Goal: Task Accomplishment & Management: Use online tool/utility

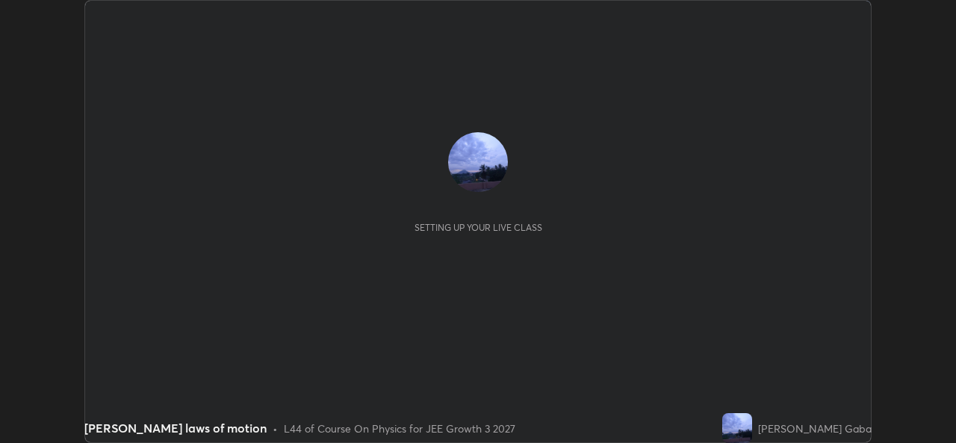
scroll to position [443, 955]
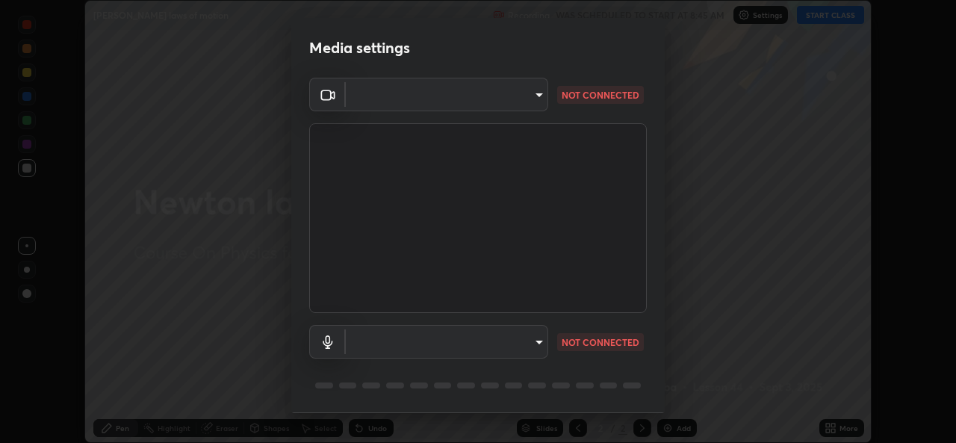
type input "576c985cfbf5b4ad5050d0d59b45d4e125e021a14bf2e74a268270e263c3ef83"
type input "default"
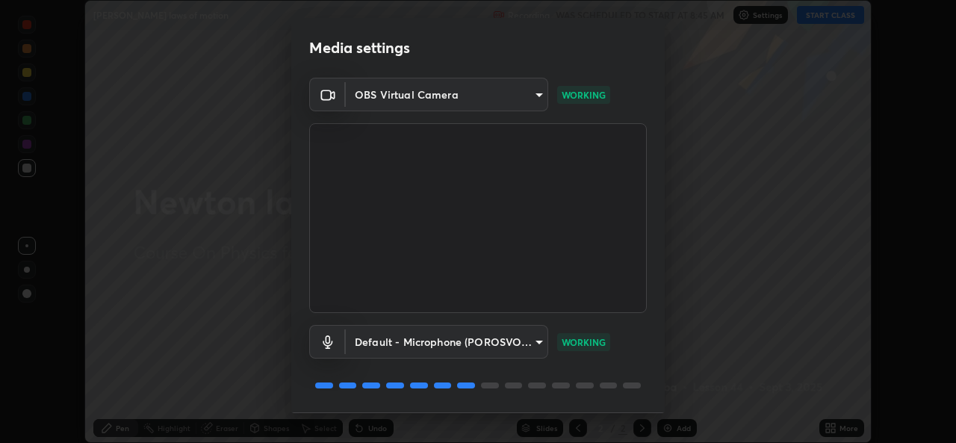
scroll to position [47, 0]
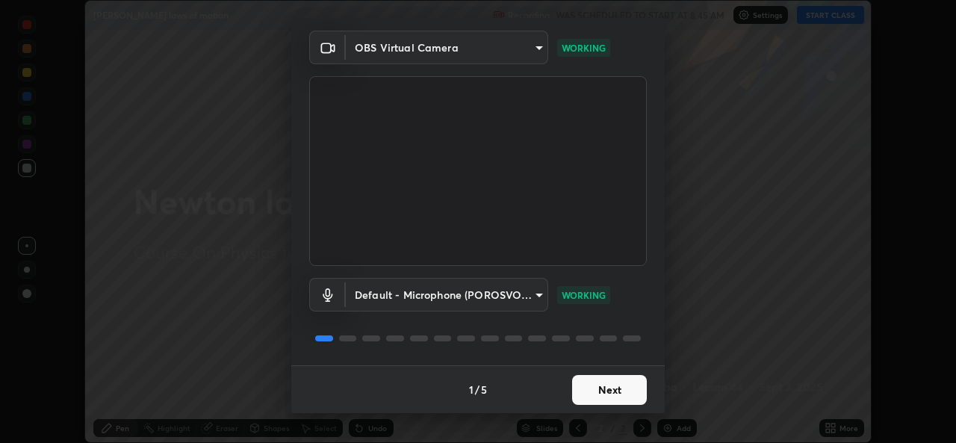
click at [589, 391] on button "Next" at bounding box center [609, 390] width 75 height 30
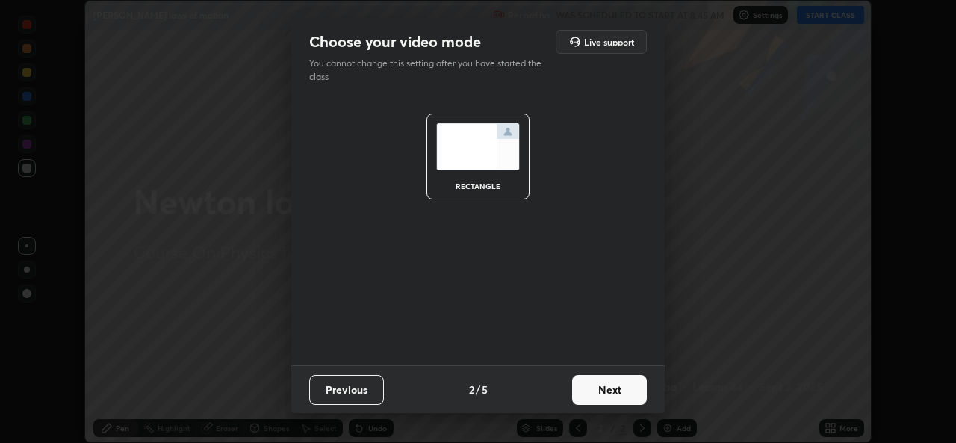
click at [589, 391] on button "Next" at bounding box center [609, 390] width 75 height 30
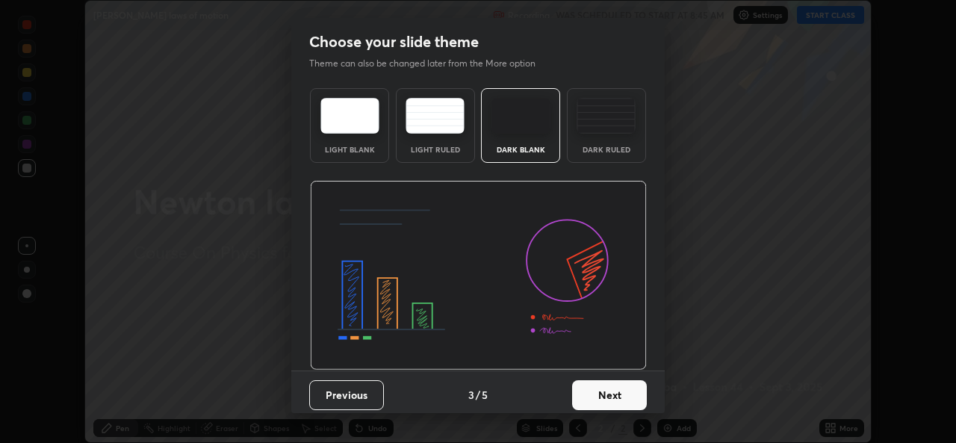
click at [591, 390] on button "Next" at bounding box center [609, 395] width 75 height 30
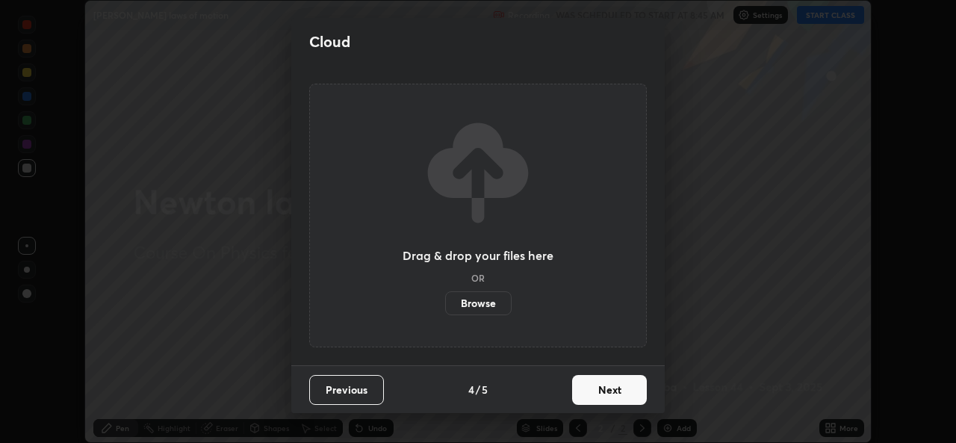
click at [593, 392] on button "Next" at bounding box center [609, 390] width 75 height 30
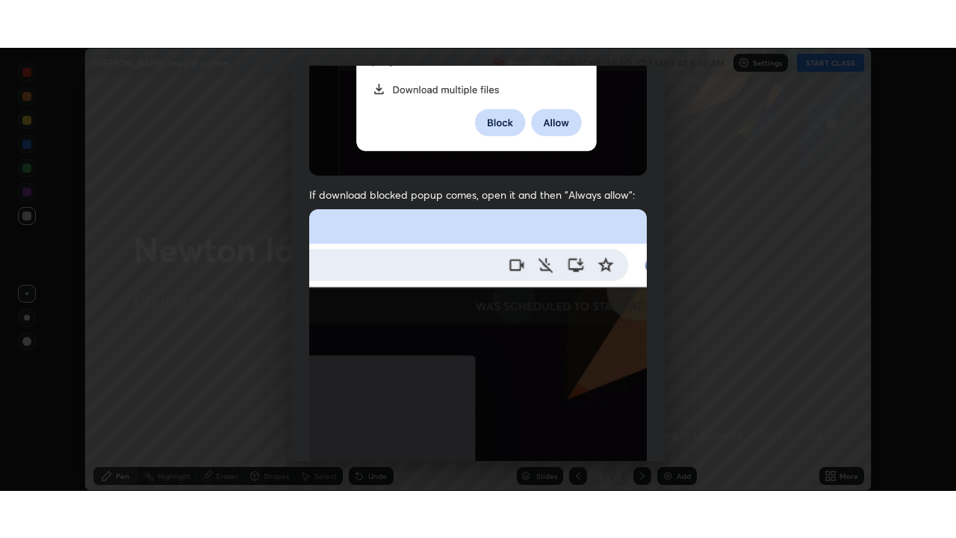
scroll to position [352, 0]
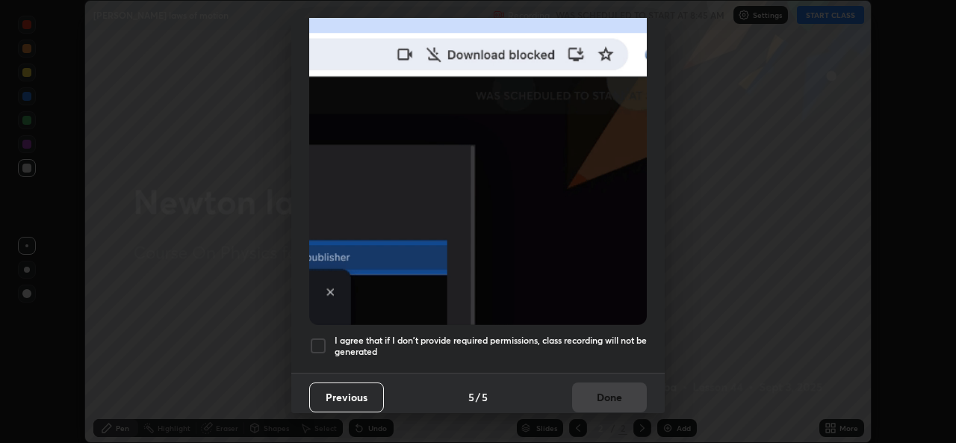
click at [326, 340] on div at bounding box center [318, 346] width 18 height 18
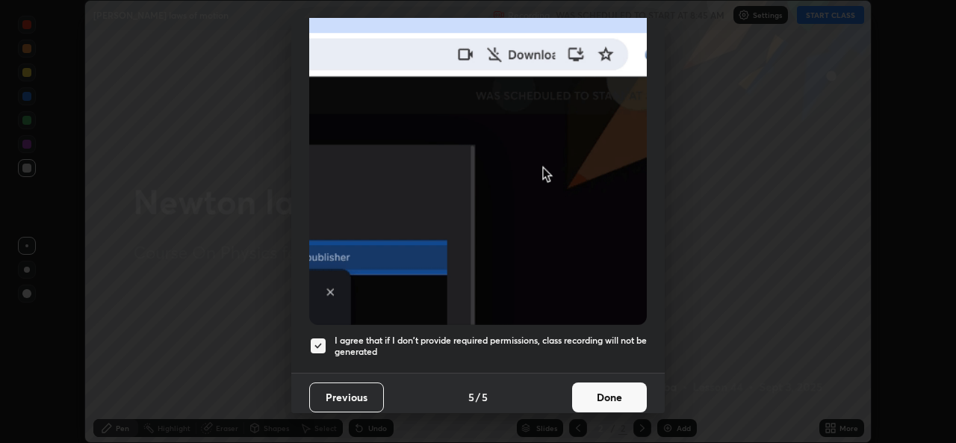
click at [597, 388] on button "Done" at bounding box center [609, 397] width 75 height 30
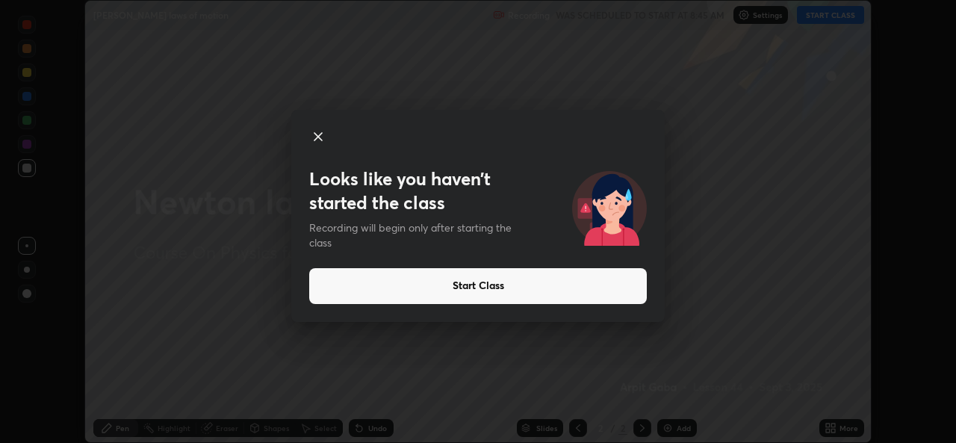
click at [340, 290] on button "Start Class" at bounding box center [477, 286] width 337 height 36
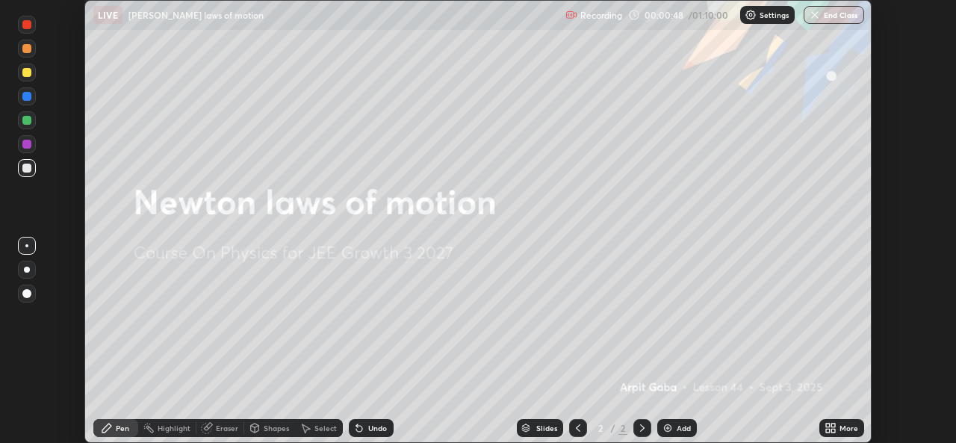
click at [373, 426] on div "Undo" at bounding box center [377, 427] width 19 height 7
click at [669, 432] on img at bounding box center [668, 428] width 12 height 12
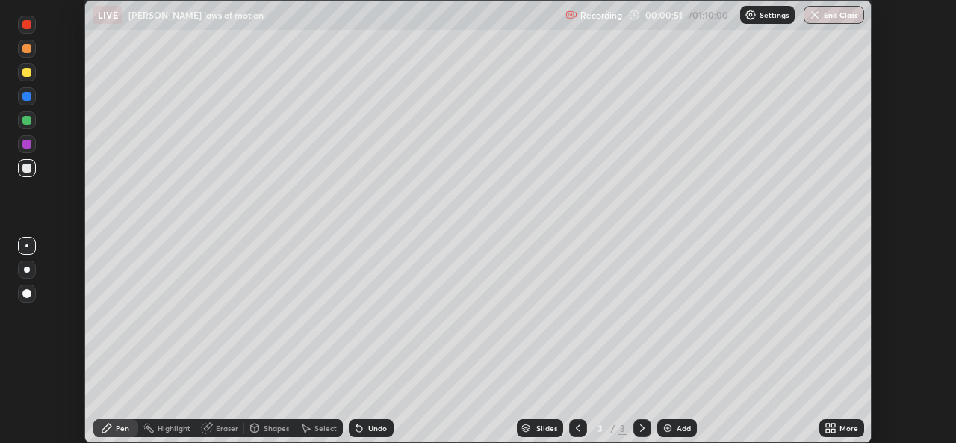
click at [838, 432] on div "More" at bounding box center [841, 428] width 45 height 18
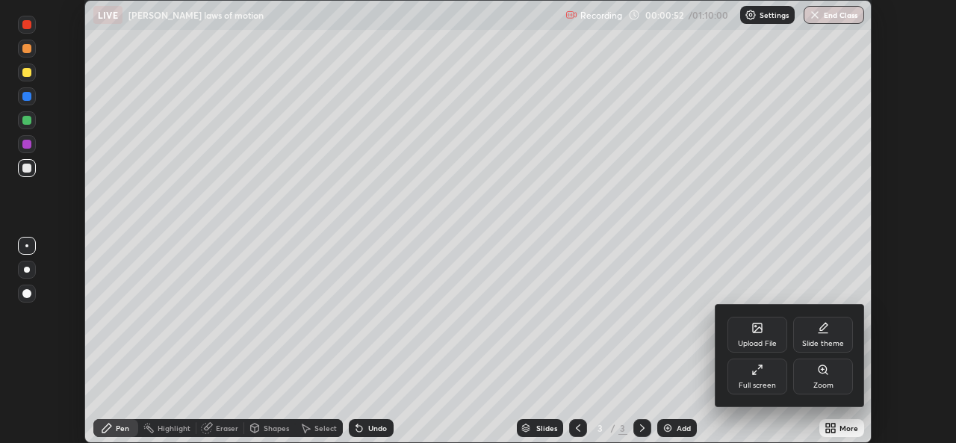
click at [751, 382] on div "Full screen" at bounding box center [756, 385] width 37 height 7
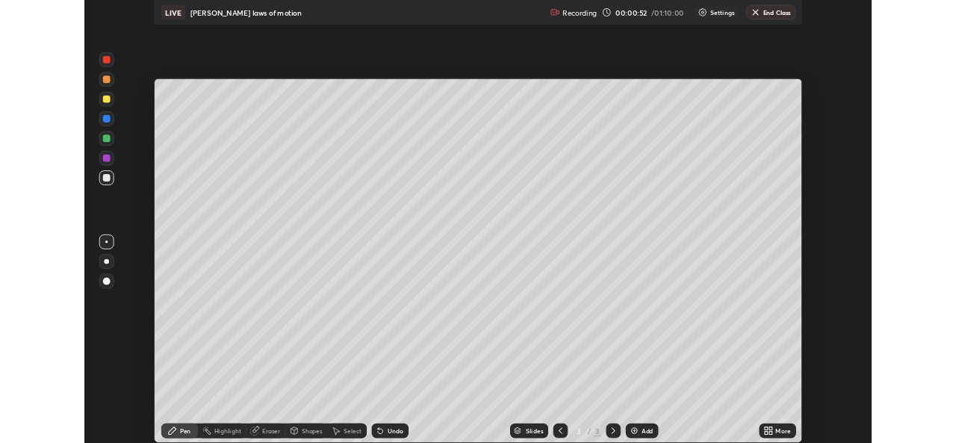
scroll to position [538, 956]
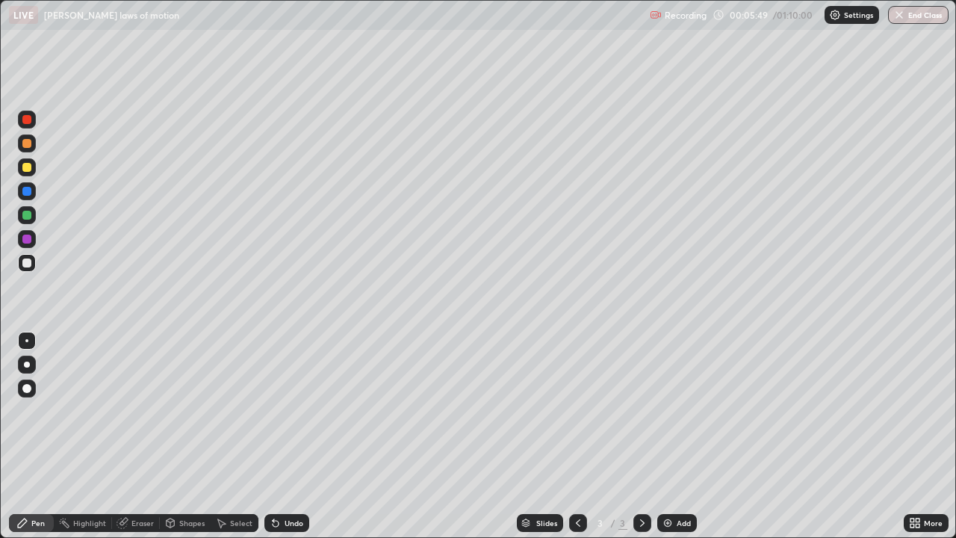
click at [287, 442] on div "Undo" at bounding box center [286, 523] width 45 height 18
click at [26, 166] on div at bounding box center [26, 167] width 9 height 9
click at [27, 264] on div at bounding box center [26, 262] width 9 height 9
click at [293, 442] on div "Undo" at bounding box center [293, 522] width 19 height 7
click at [286, 442] on div "Undo" at bounding box center [293, 522] width 19 height 7
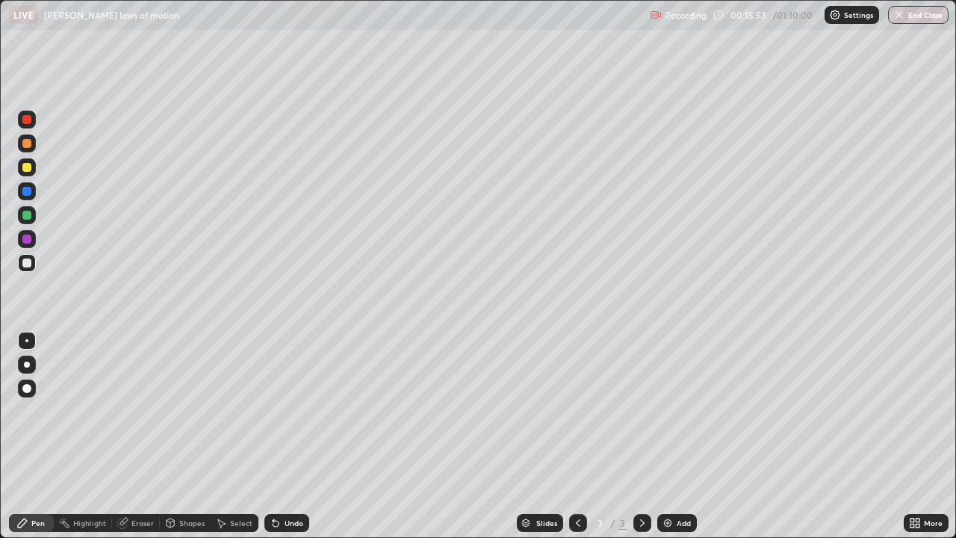
click at [293, 442] on div "Undo" at bounding box center [293, 522] width 19 height 7
click at [294, 442] on div "Undo" at bounding box center [293, 522] width 19 height 7
click at [297, 442] on div "Undo" at bounding box center [293, 522] width 19 height 7
click at [299, 442] on div "Undo" at bounding box center [286, 523] width 45 height 18
click at [298, 442] on div "Undo" at bounding box center [286, 523] width 45 height 18
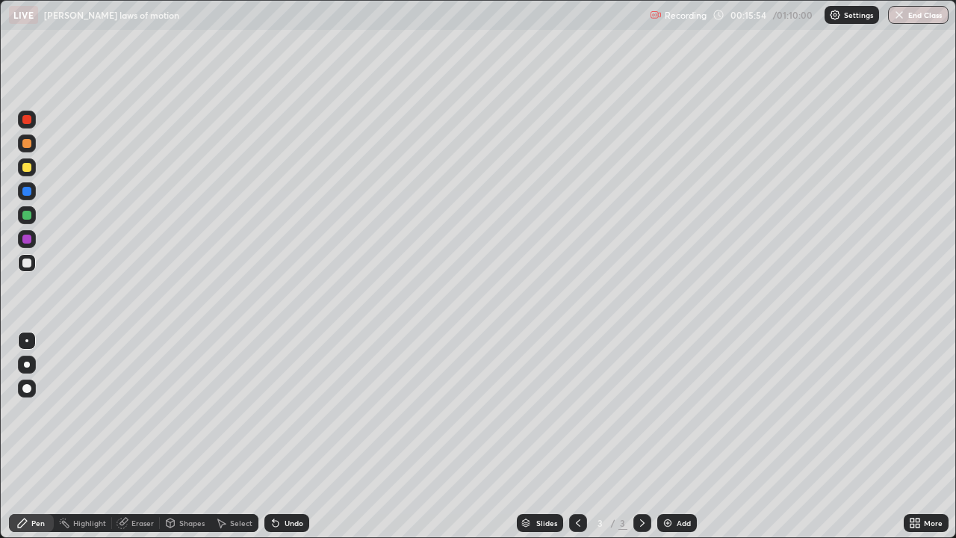
click at [297, 442] on div "Undo" at bounding box center [286, 523] width 45 height 18
click at [298, 442] on div "Undo" at bounding box center [286, 523] width 45 height 18
click at [299, 442] on div "Undo" at bounding box center [286, 523] width 45 height 18
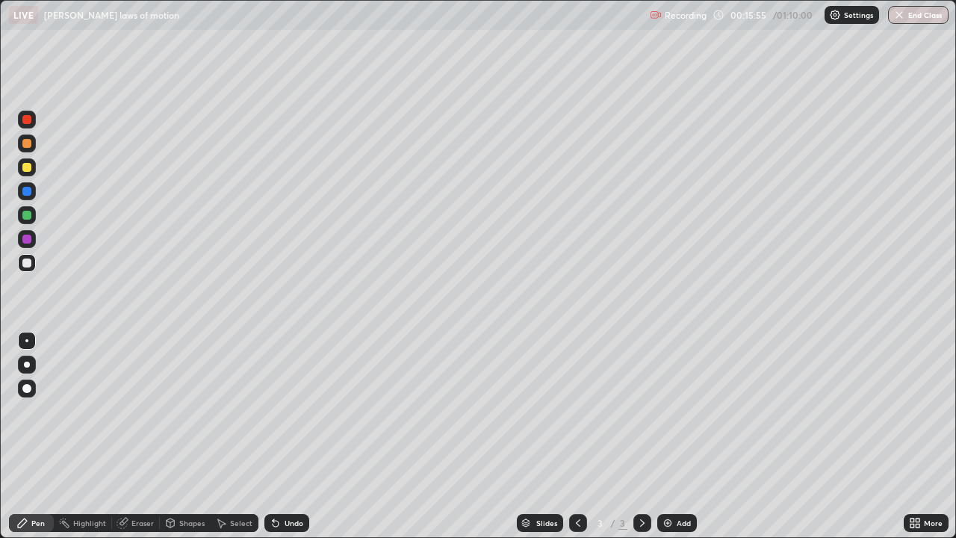
click at [300, 442] on div "Undo" at bounding box center [286, 523] width 45 height 18
click at [26, 164] on div at bounding box center [26, 167] width 9 height 9
click at [25, 261] on div at bounding box center [26, 262] width 9 height 9
click at [33, 169] on div at bounding box center [27, 167] width 18 height 18
click at [30, 266] on div at bounding box center [26, 262] width 9 height 9
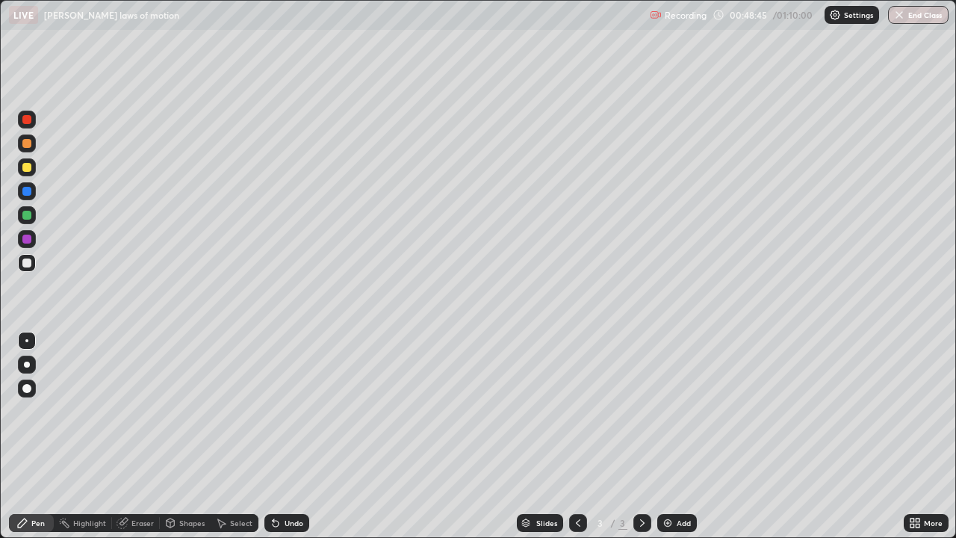
click at [672, 442] on div "Add" at bounding box center [677, 523] width 40 height 18
click at [289, 442] on div "Undo" at bounding box center [293, 522] width 19 height 7
click at [290, 442] on div "Undo" at bounding box center [293, 522] width 19 height 7
click at [296, 442] on div "Undo" at bounding box center [293, 522] width 19 height 7
click at [291, 442] on div "Undo" at bounding box center [293, 522] width 19 height 7
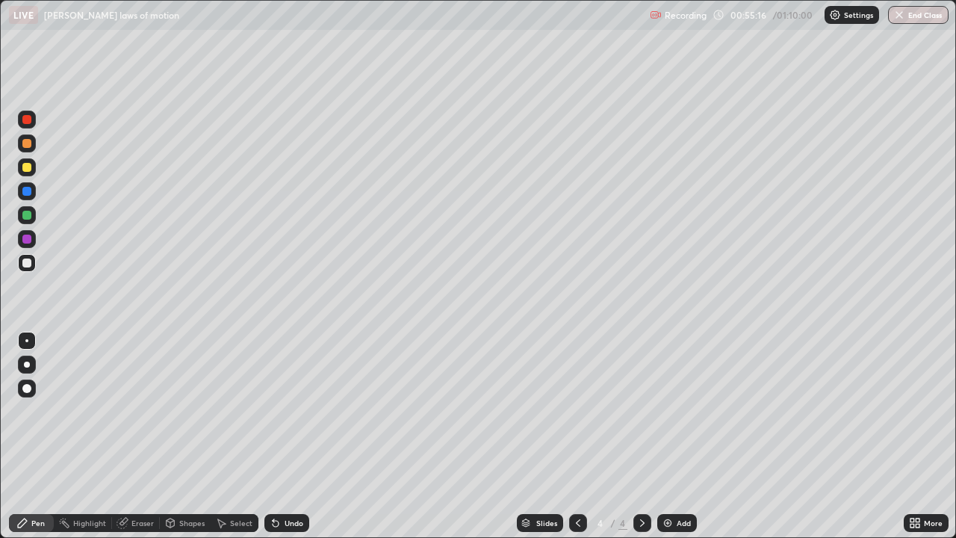
click at [293, 442] on div "Undo" at bounding box center [293, 522] width 19 height 7
click at [292, 442] on div "Undo" at bounding box center [293, 522] width 19 height 7
click at [287, 442] on div "Undo" at bounding box center [293, 522] width 19 height 7
click at [665, 442] on img at bounding box center [668, 523] width 12 height 12
click at [28, 170] on div at bounding box center [26, 167] width 9 height 9
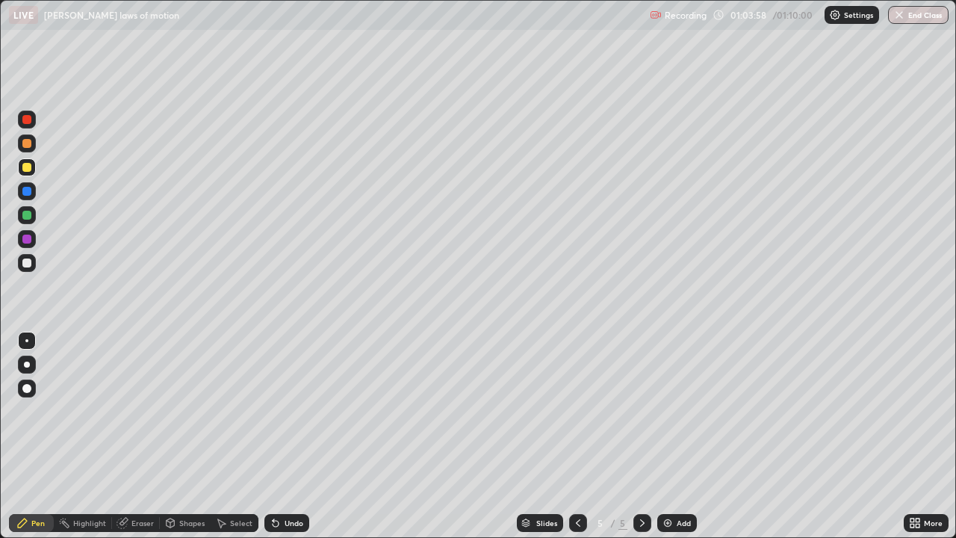
click at [288, 442] on div "Undo" at bounding box center [293, 522] width 19 height 7
click at [290, 442] on div "Undo" at bounding box center [293, 522] width 19 height 7
click at [284, 442] on div "Undo" at bounding box center [293, 522] width 19 height 7
click at [30, 266] on div at bounding box center [26, 262] width 9 height 9
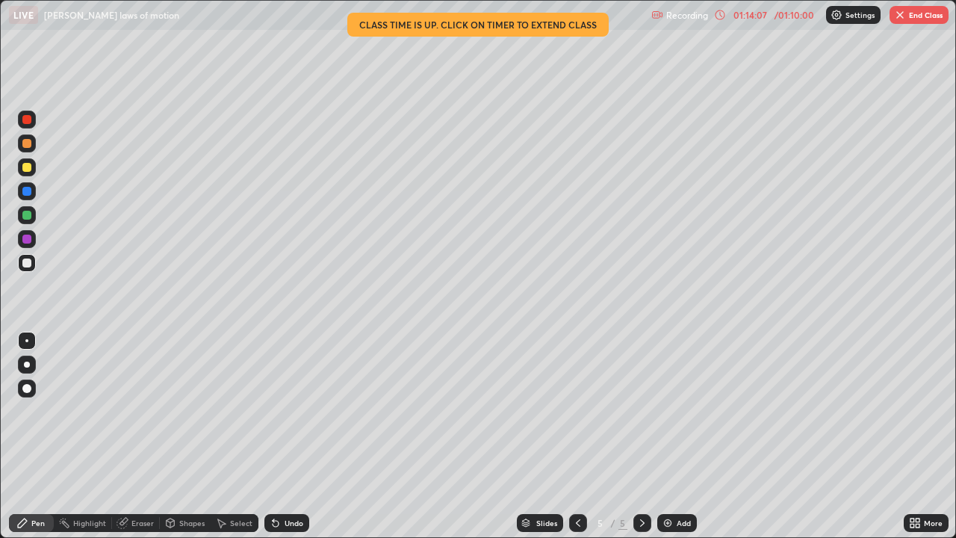
click at [911, 16] on button "End Class" at bounding box center [918, 15] width 59 height 18
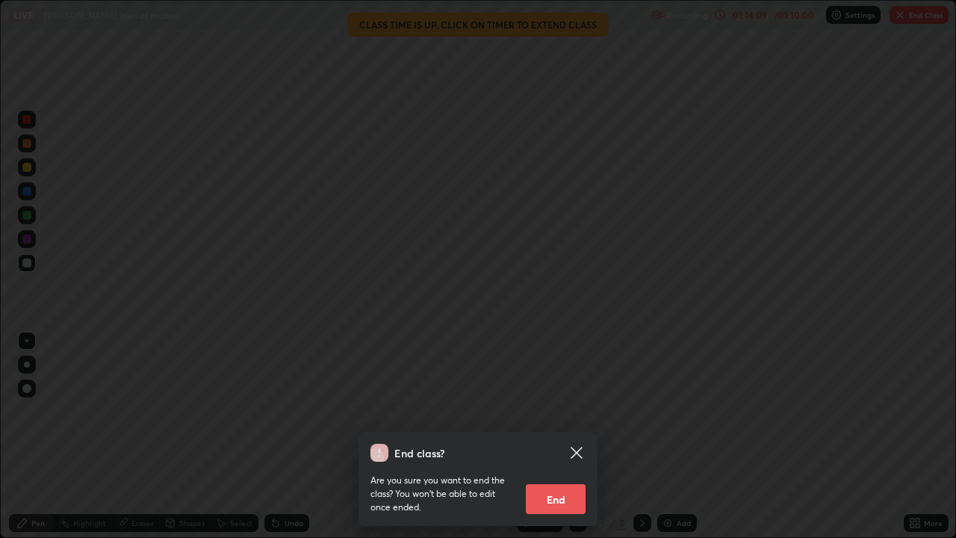
click at [556, 442] on button "End" at bounding box center [556, 499] width 60 height 30
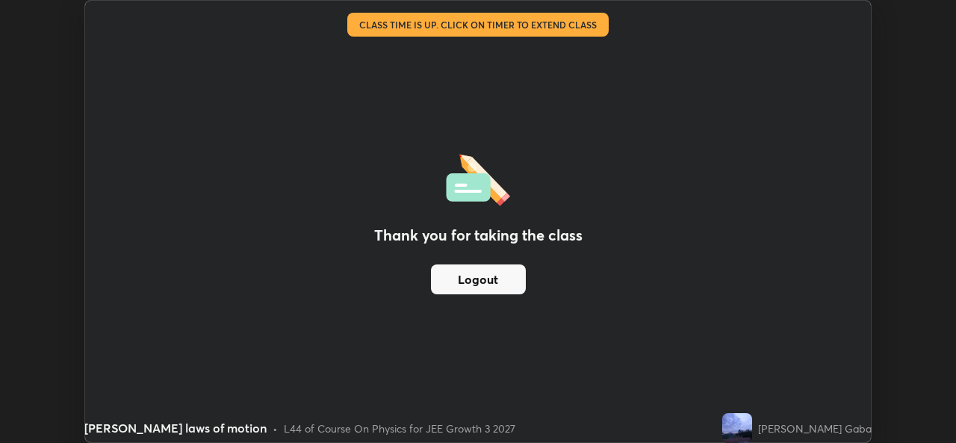
scroll to position [74222, 73709]
